Goal: Information Seeking & Learning: Learn about a topic

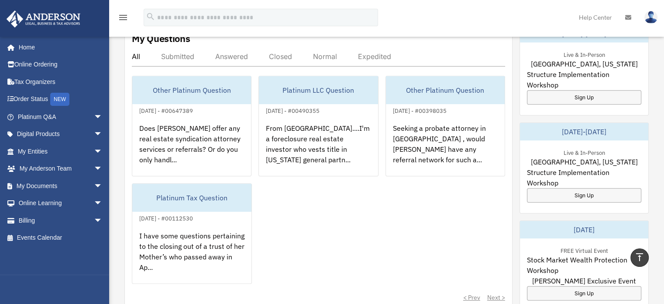
scroll to position [361, 0]
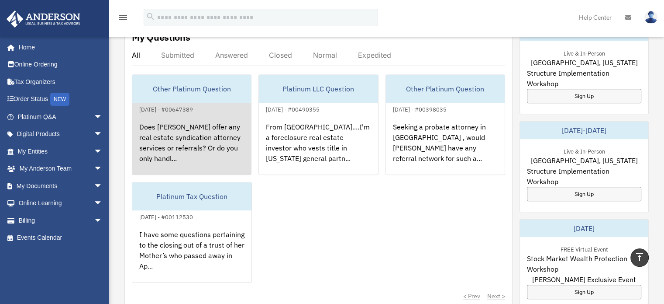
click at [179, 83] on div "Other Platinum Question" at bounding box center [191, 89] width 119 height 28
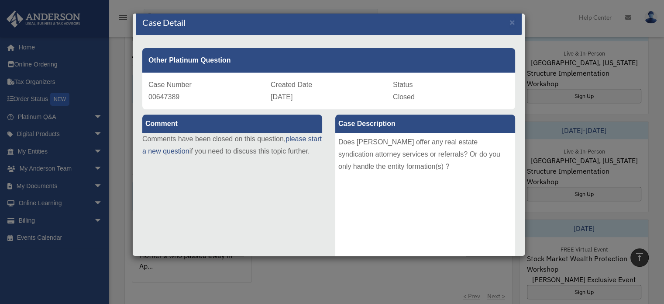
scroll to position [0, 0]
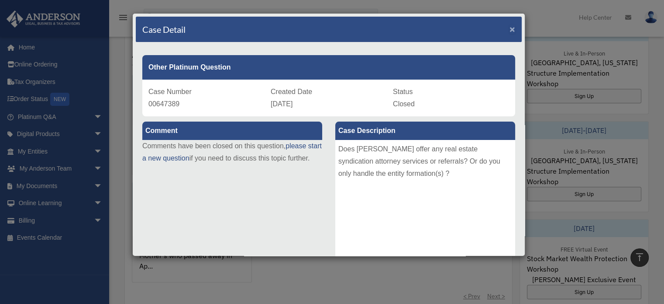
click at [510, 28] on span "×" at bounding box center [513, 29] width 6 height 10
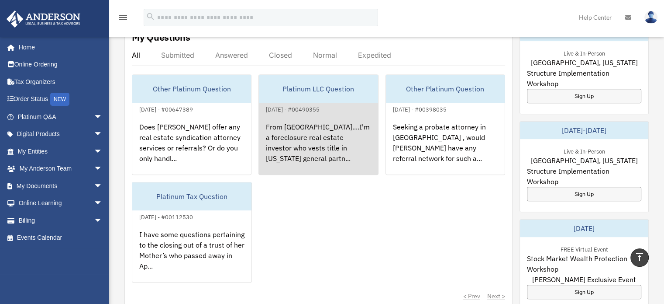
click at [316, 124] on div "From San Diego....I'm a foreclosure real estate investor who vests title in Cal…" at bounding box center [318, 148] width 119 height 68
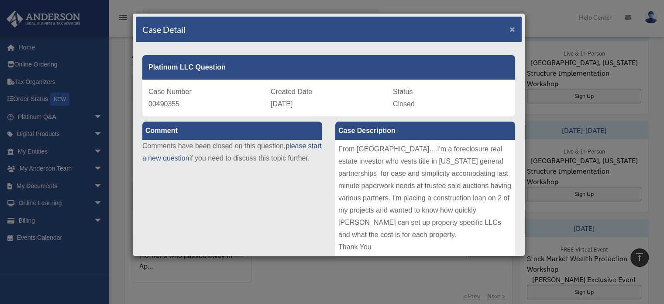
click at [510, 27] on span "×" at bounding box center [513, 29] width 6 height 10
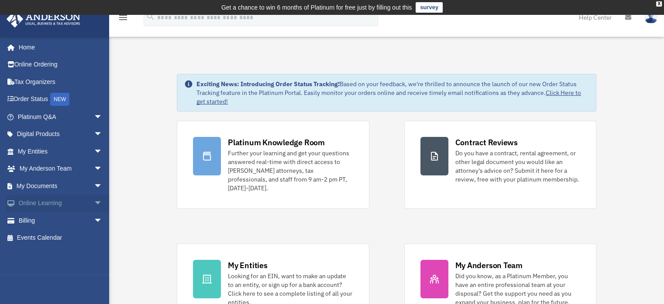
click at [40, 201] on link "Online Learning arrow_drop_down" at bounding box center [61, 202] width 110 height 17
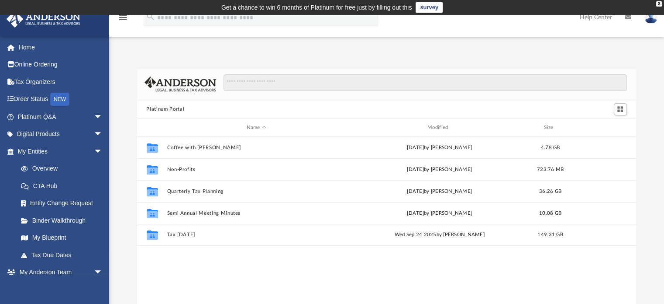
scroll to position [192, 493]
